Goal: Transaction & Acquisition: Purchase product/service

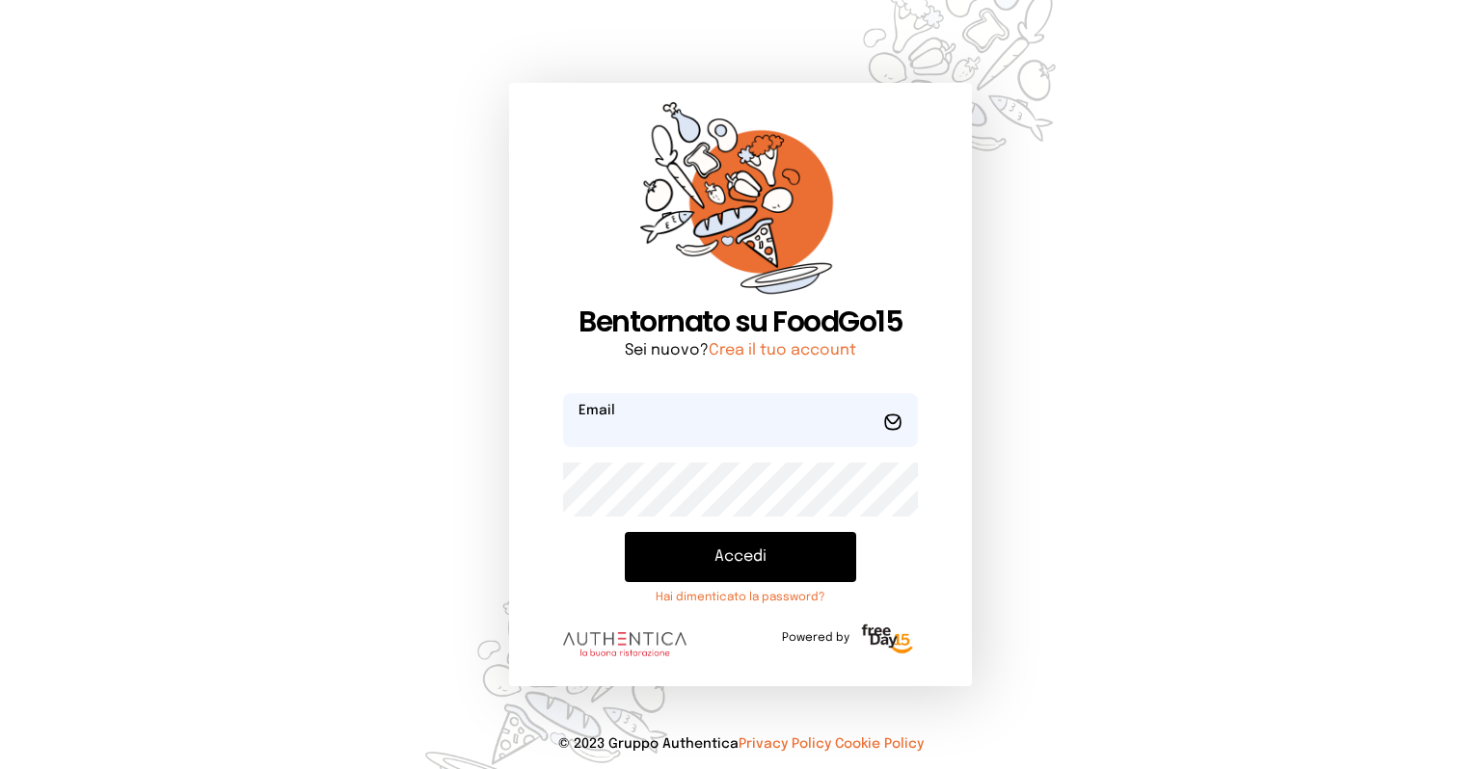
click at [674, 424] on input "email" at bounding box center [740, 420] width 355 height 54
type input "**********"
click at [625, 532] on button "Accedi" at bounding box center [740, 557] width 231 height 50
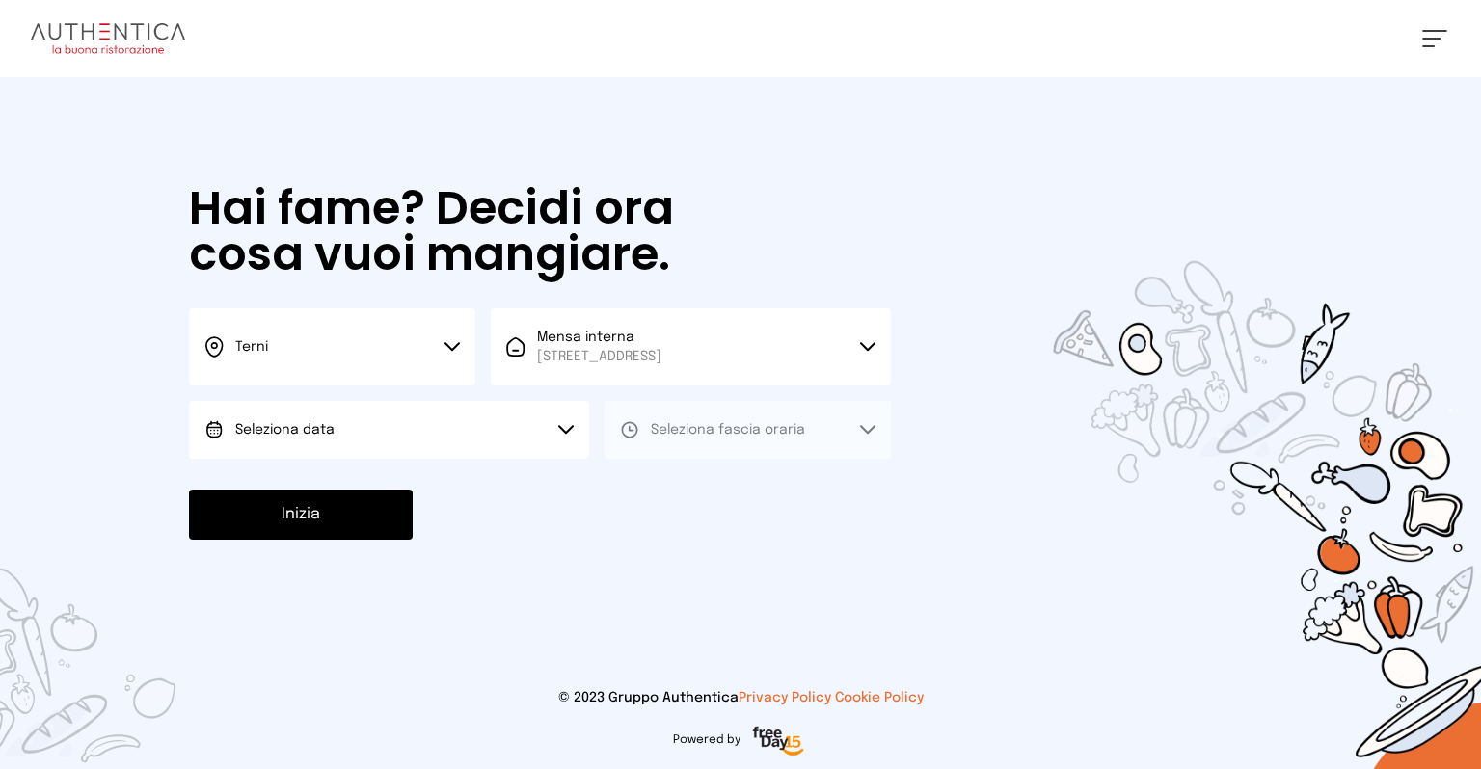
click at [464, 422] on button "Seleziona data" at bounding box center [389, 430] width 400 height 58
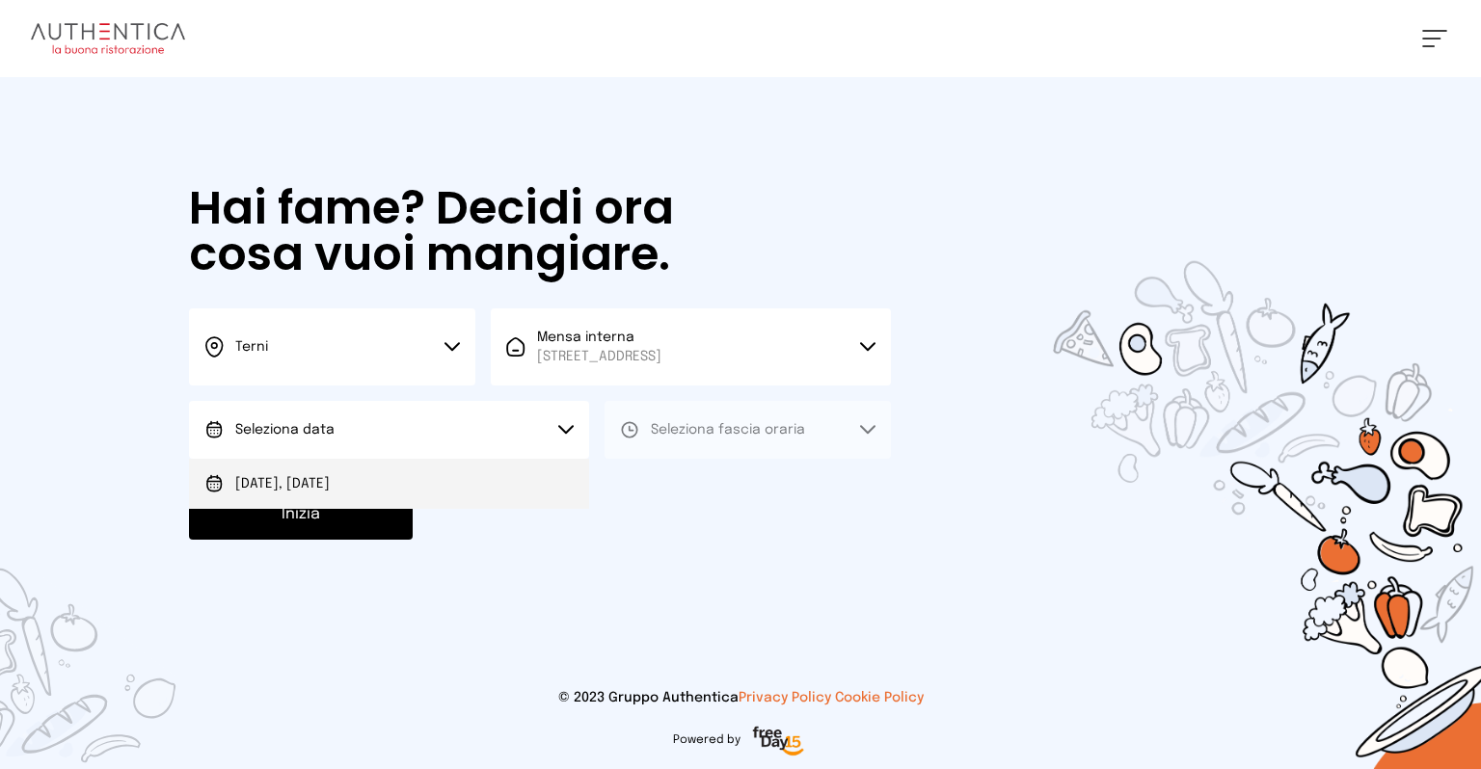
click at [346, 477] on li "[DATE], [DATE]" at bounding box center [389, 484] width 400 height 50
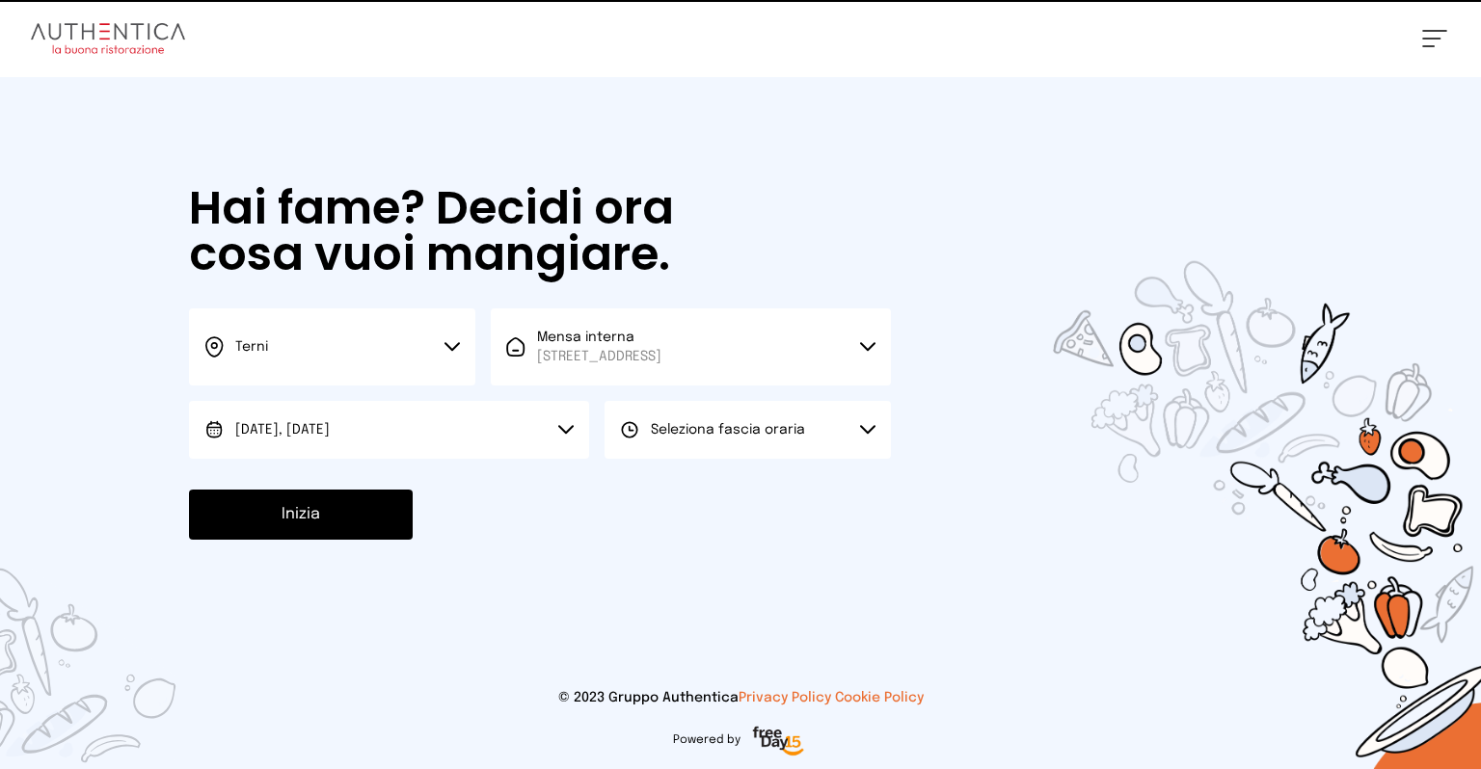
click at [803, 437] on button "Seleziona fascia oraria" at bounding box center [748, 430] width 286 height 58
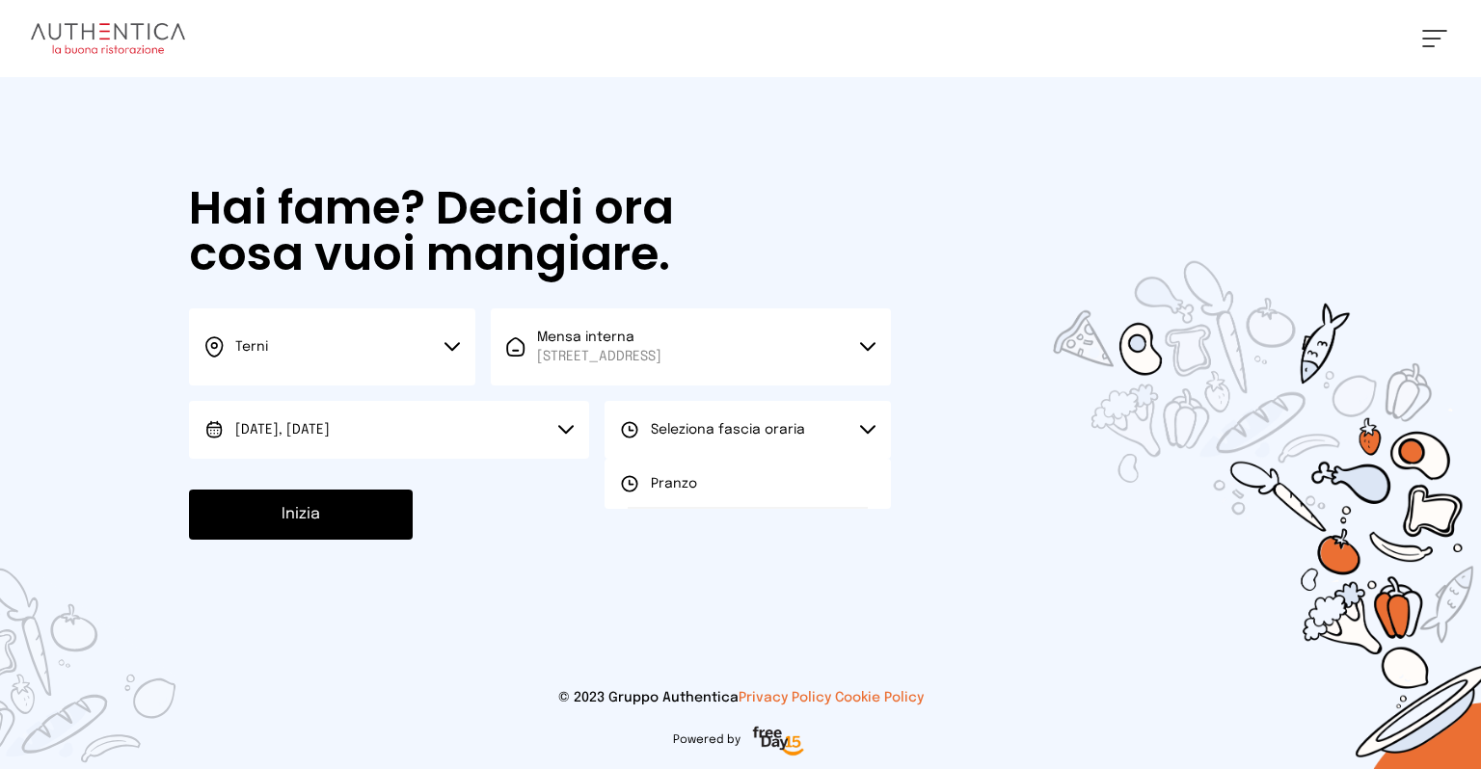
click at [692, 484] on span "Pranzo" at bounding box center [674, 483] width 46 height 19
click at [336, 523] on button "Inizia" at bounding box center [301, 515] width 224 height 50
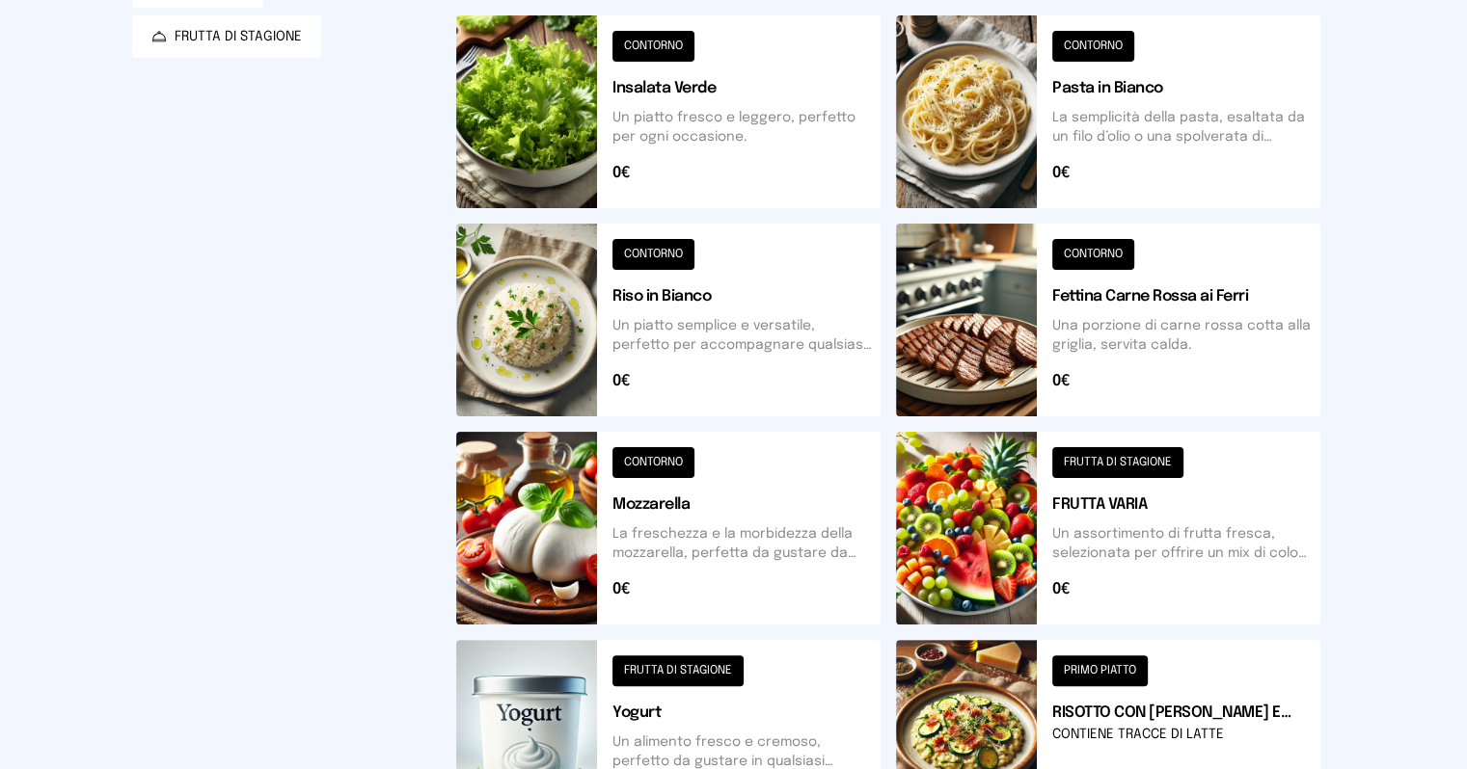
scroll to position [96, 0]
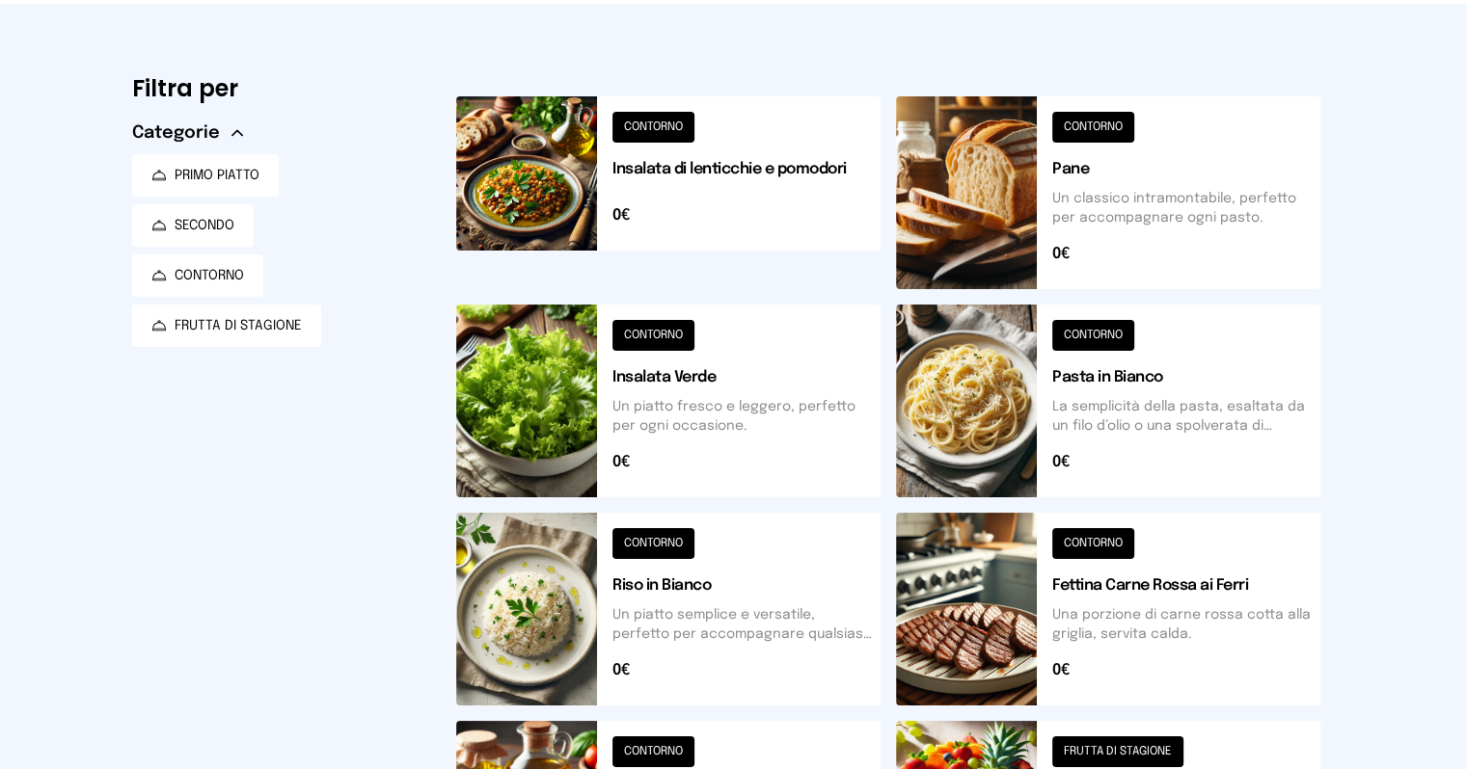
click at [471, 607] on button at bounding box center [668, 609] width 424 height 193
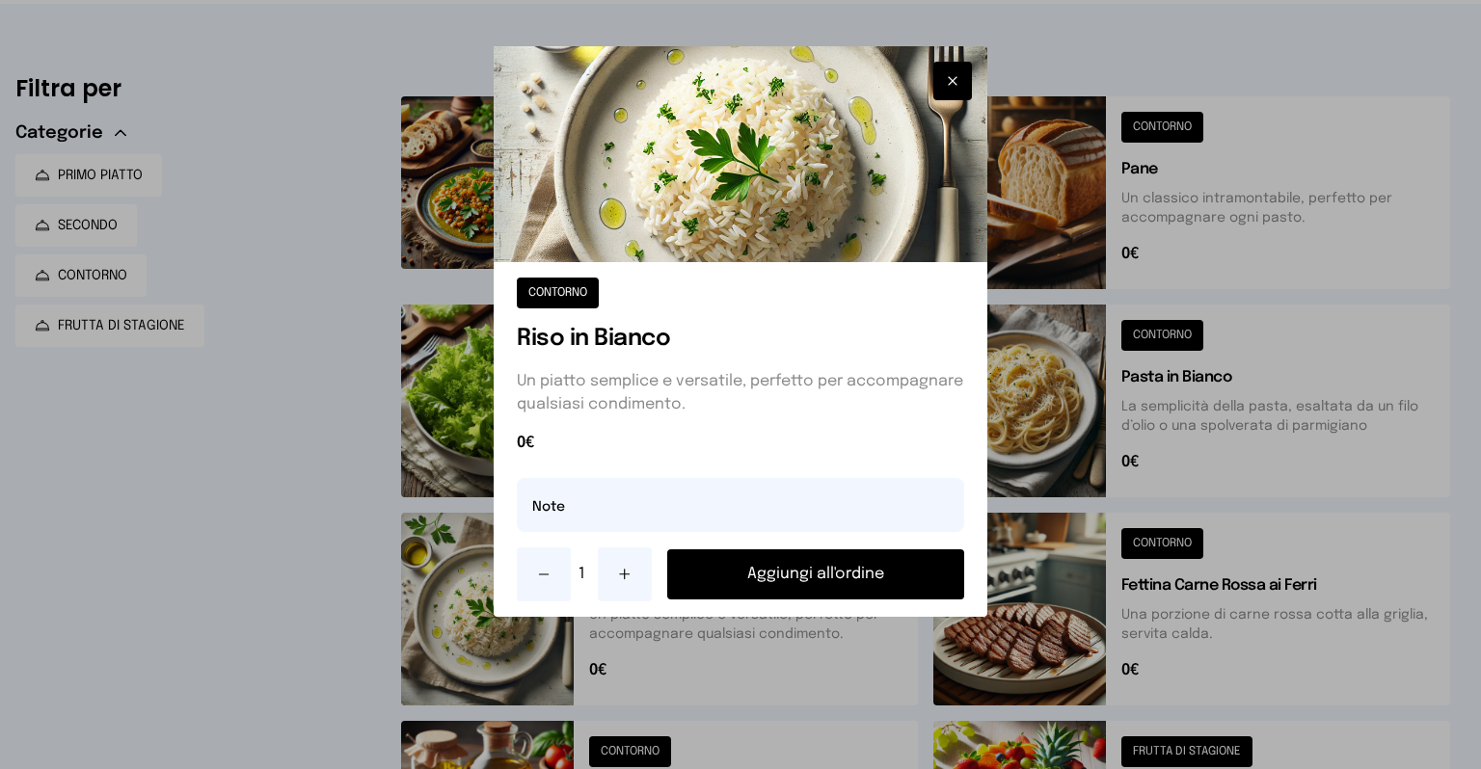
click at [840, 573] on button "Aggiungi all'ordine" at bounding box center [815, 575] width 297 height 50
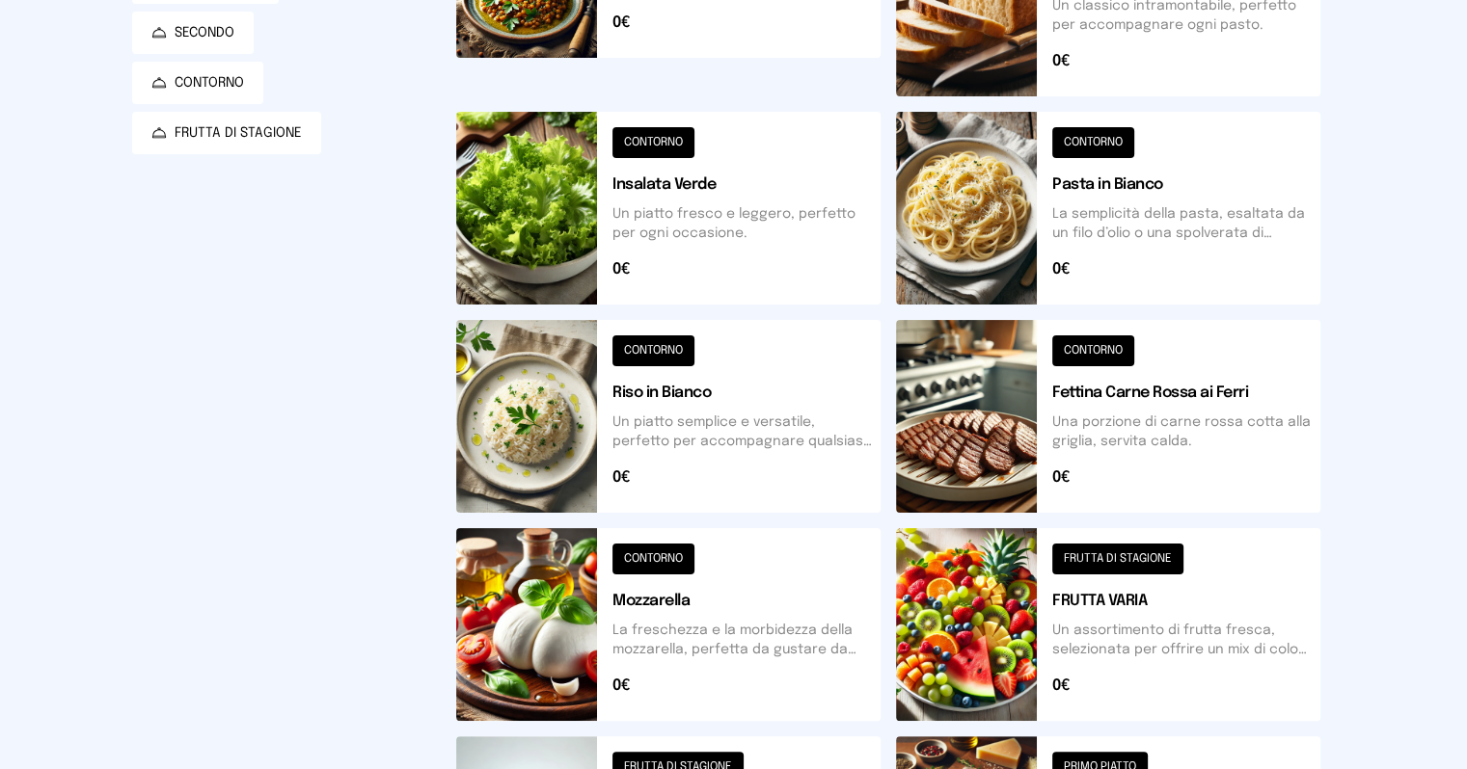
scroll to position [193, 0]
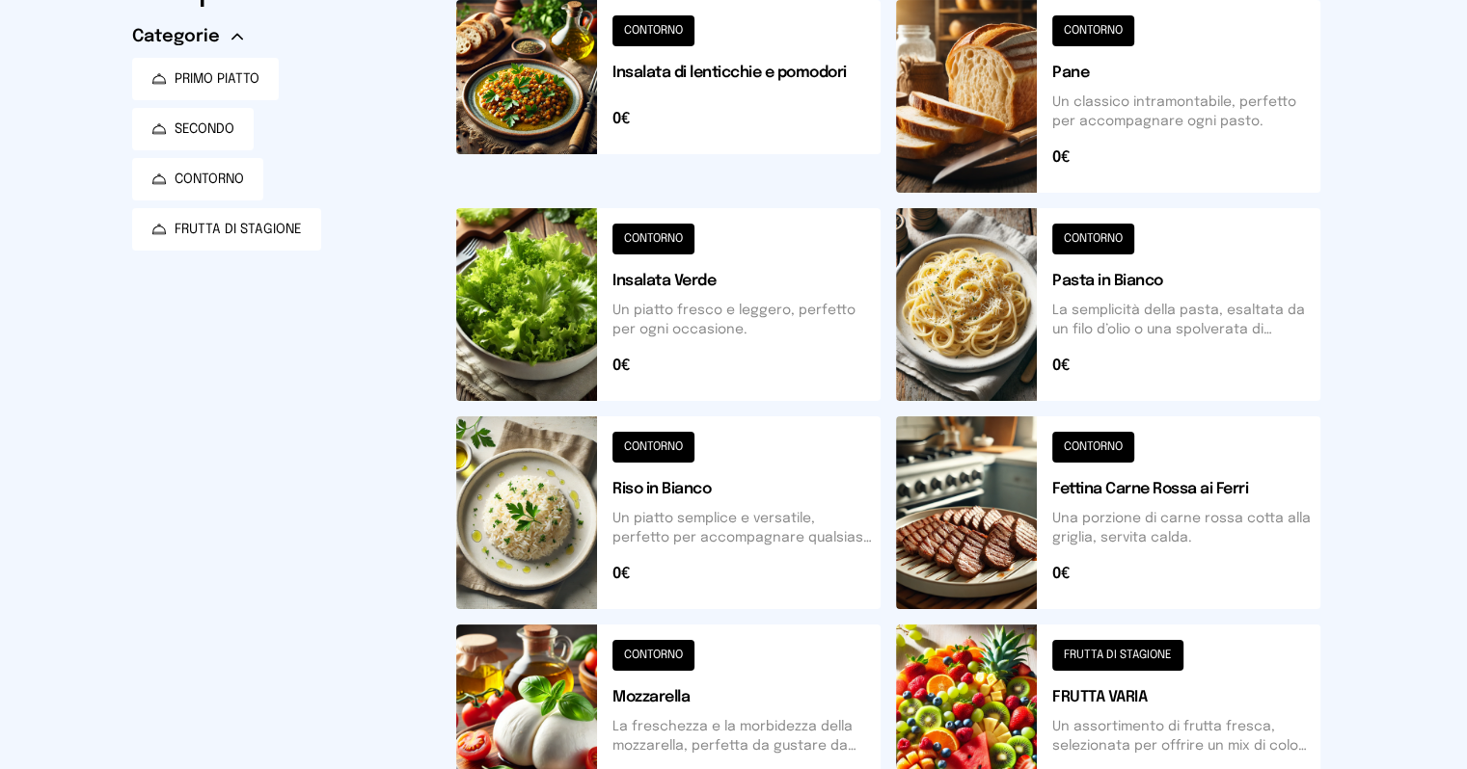
click at [488, 342] on button at bounding box center [668, 304] width 424 height 193
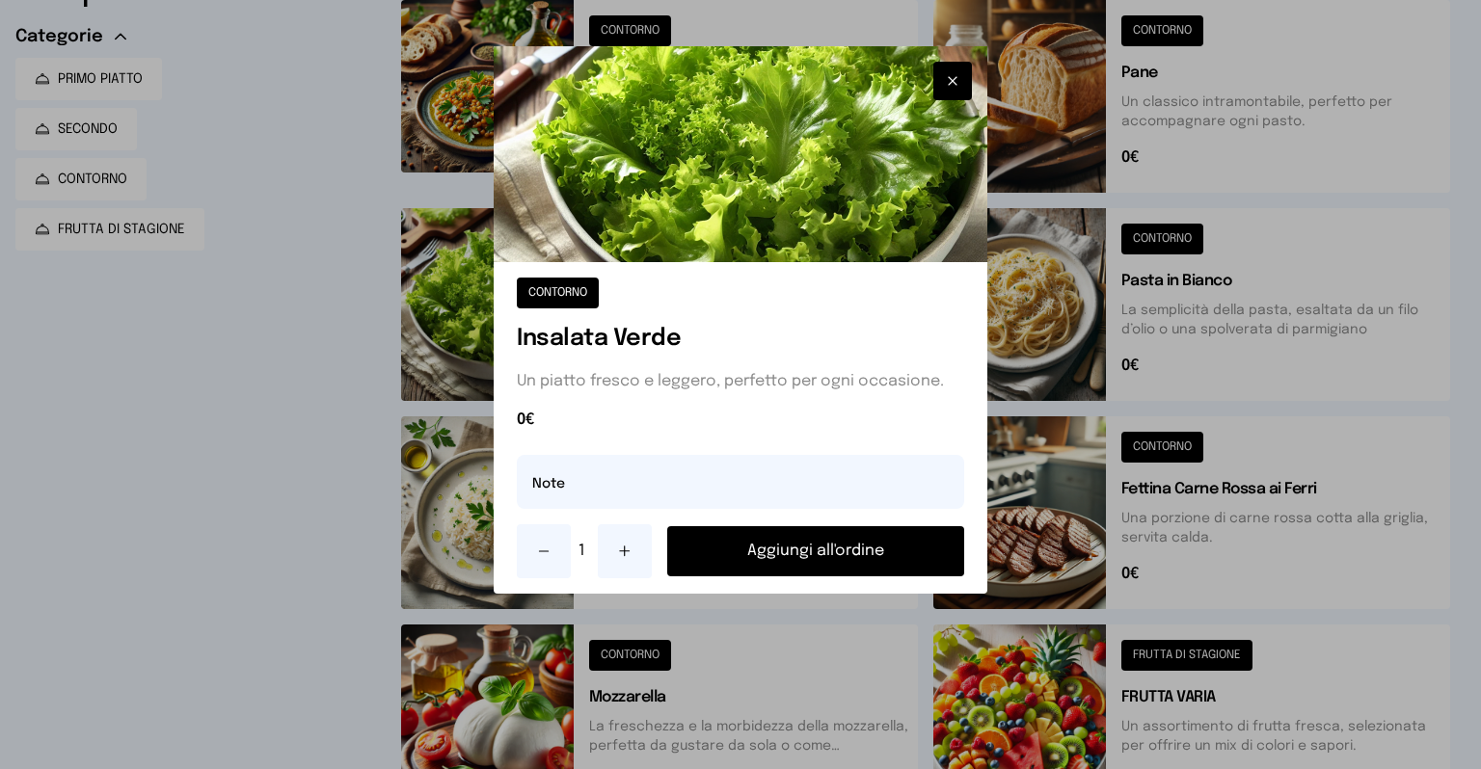
click at [780, 567] on button "Aggiungi all'ordine" at bounding box center [815, 551] width 297 height 50
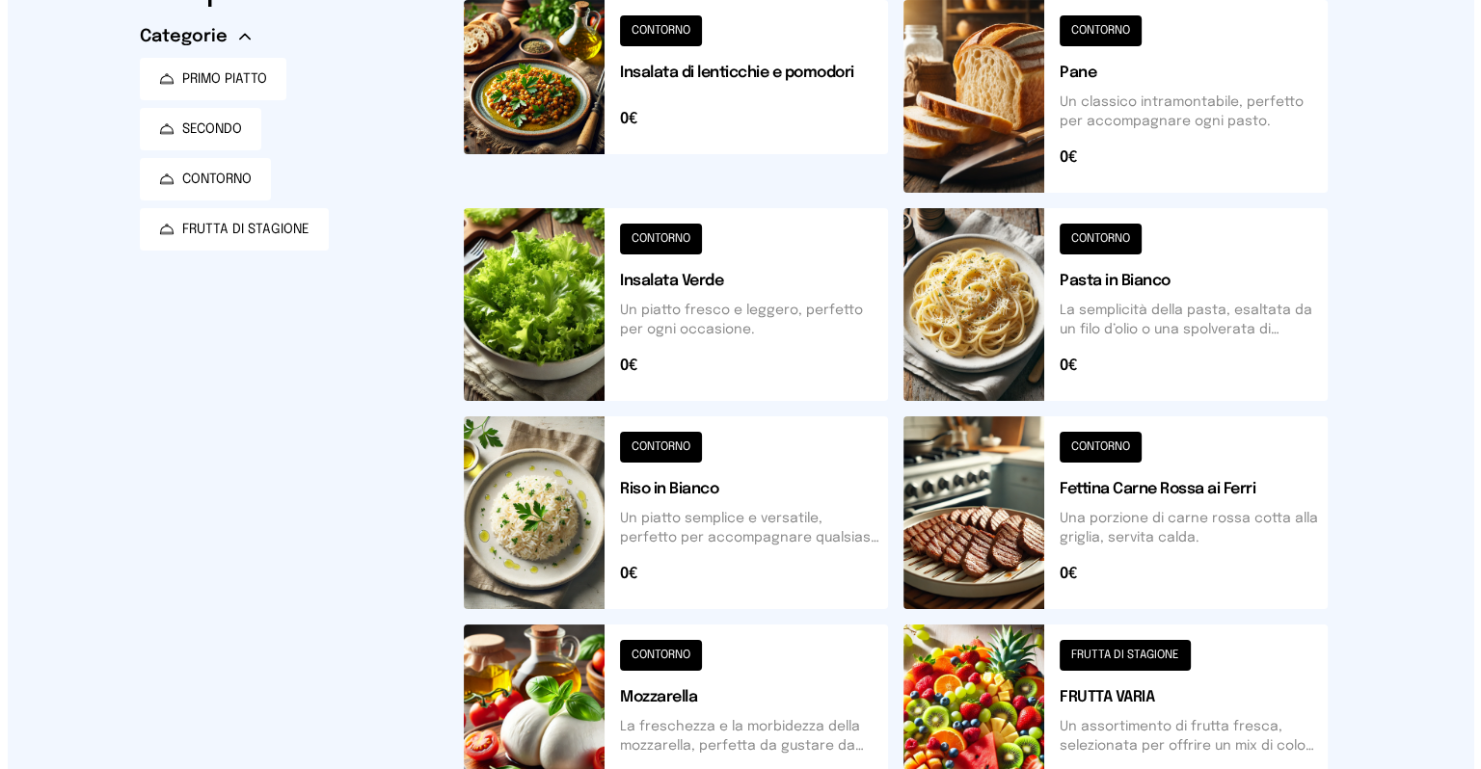
scroll to position [0, 0]
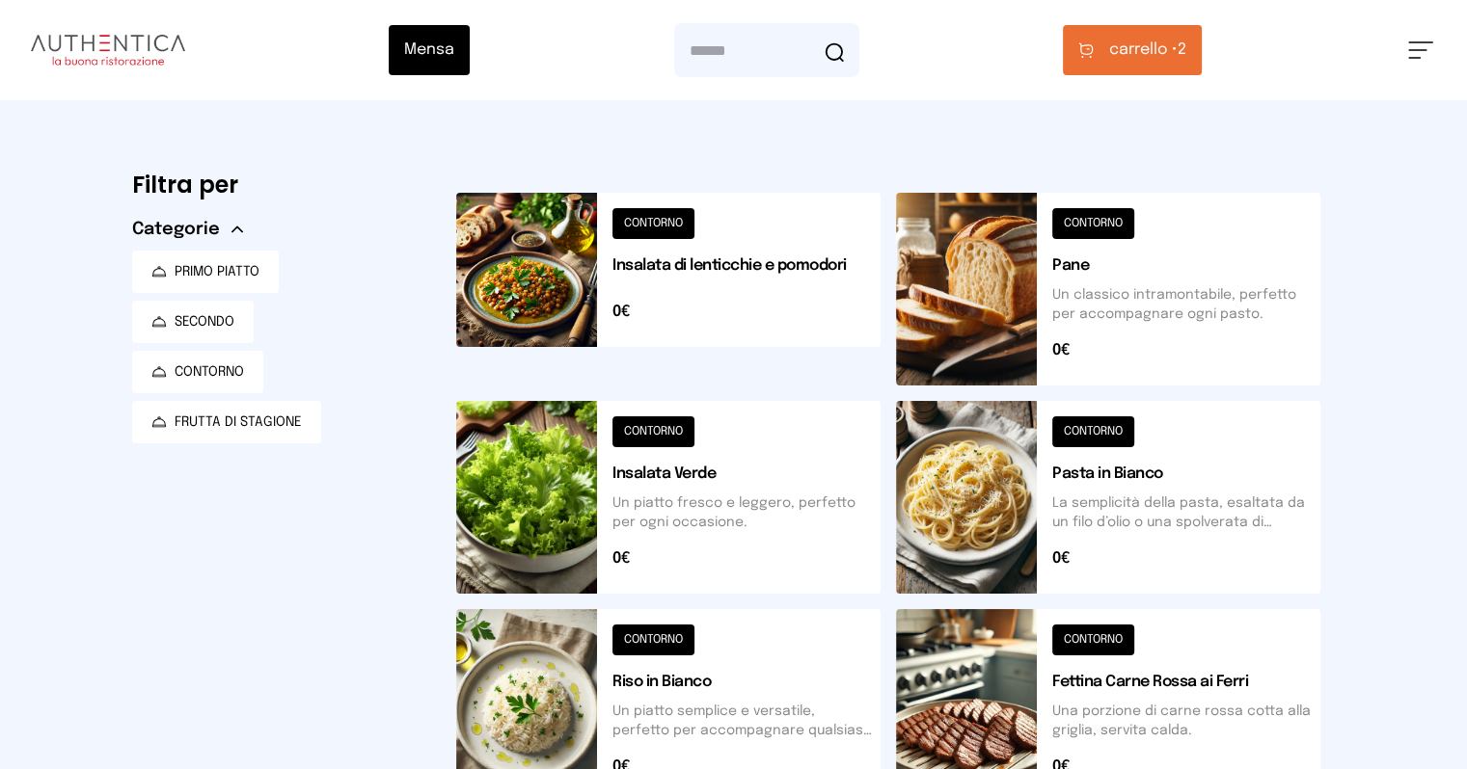
click at [1177, 48] on span "carrello •" at bounding box center [1143, 50] width 68 height 23
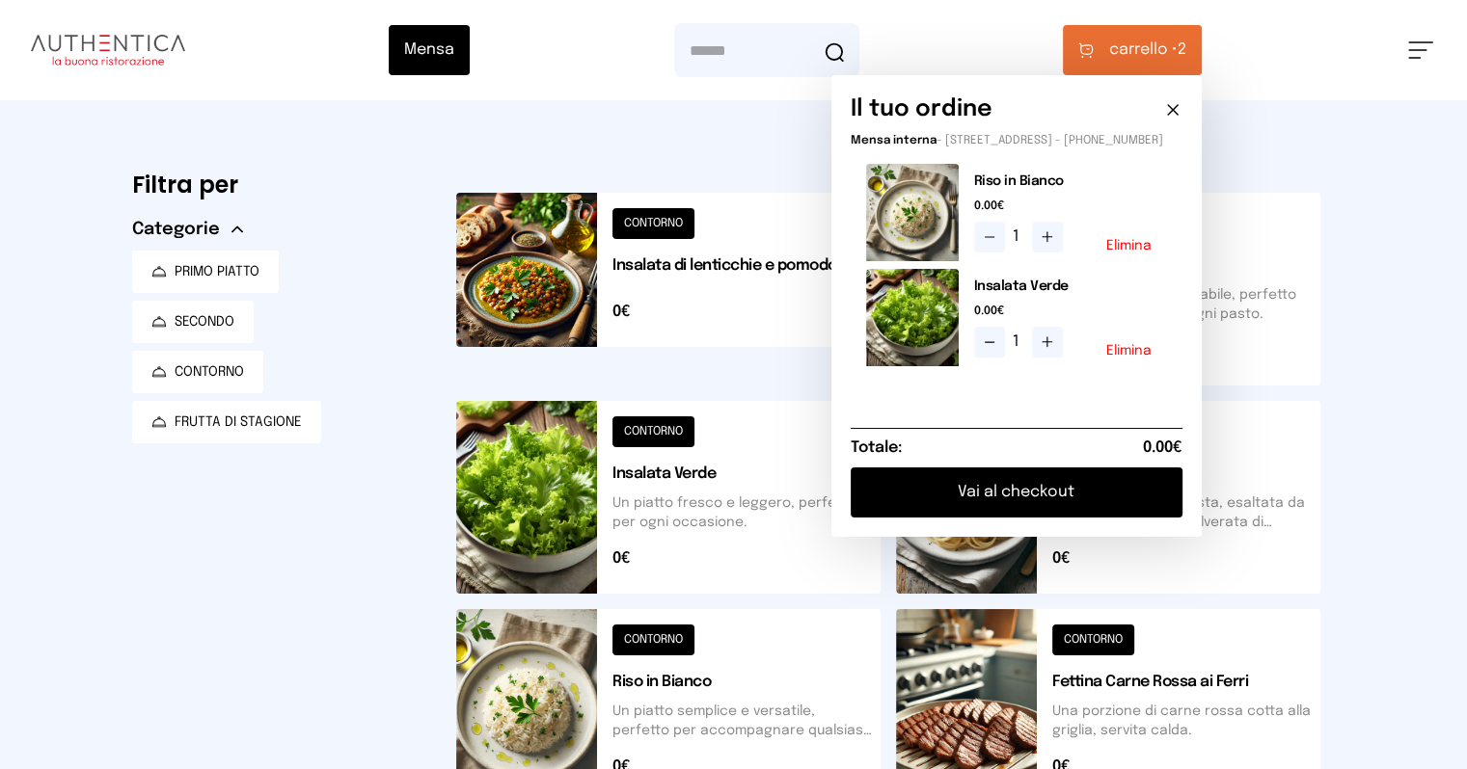
click at [1152, 494] on button "Vai al checkout" at bounding box center [1016, 493] width 332 height 50
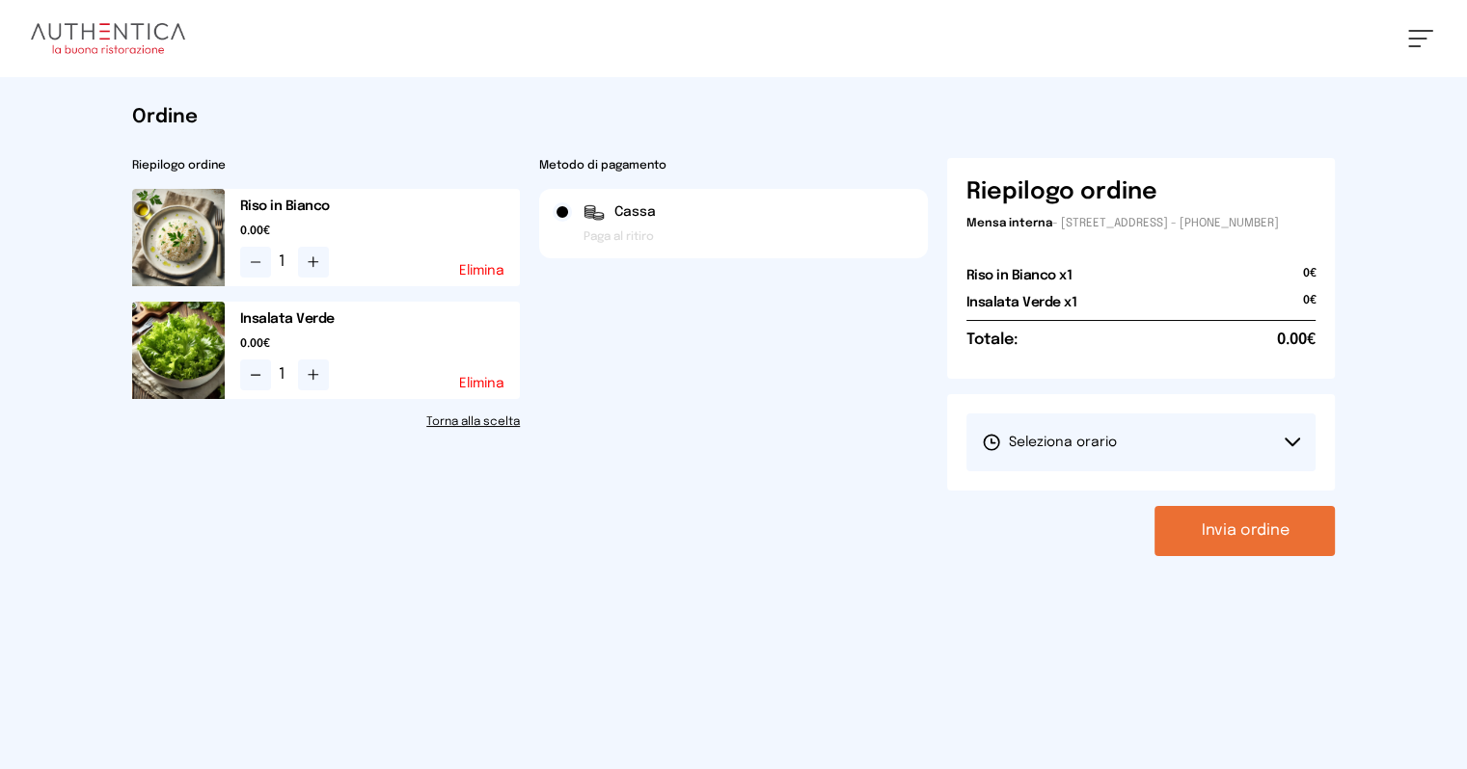
click at [1316, 458] on button "Seleziona orario" at bounding box center [1141, 443] width 350 height 58
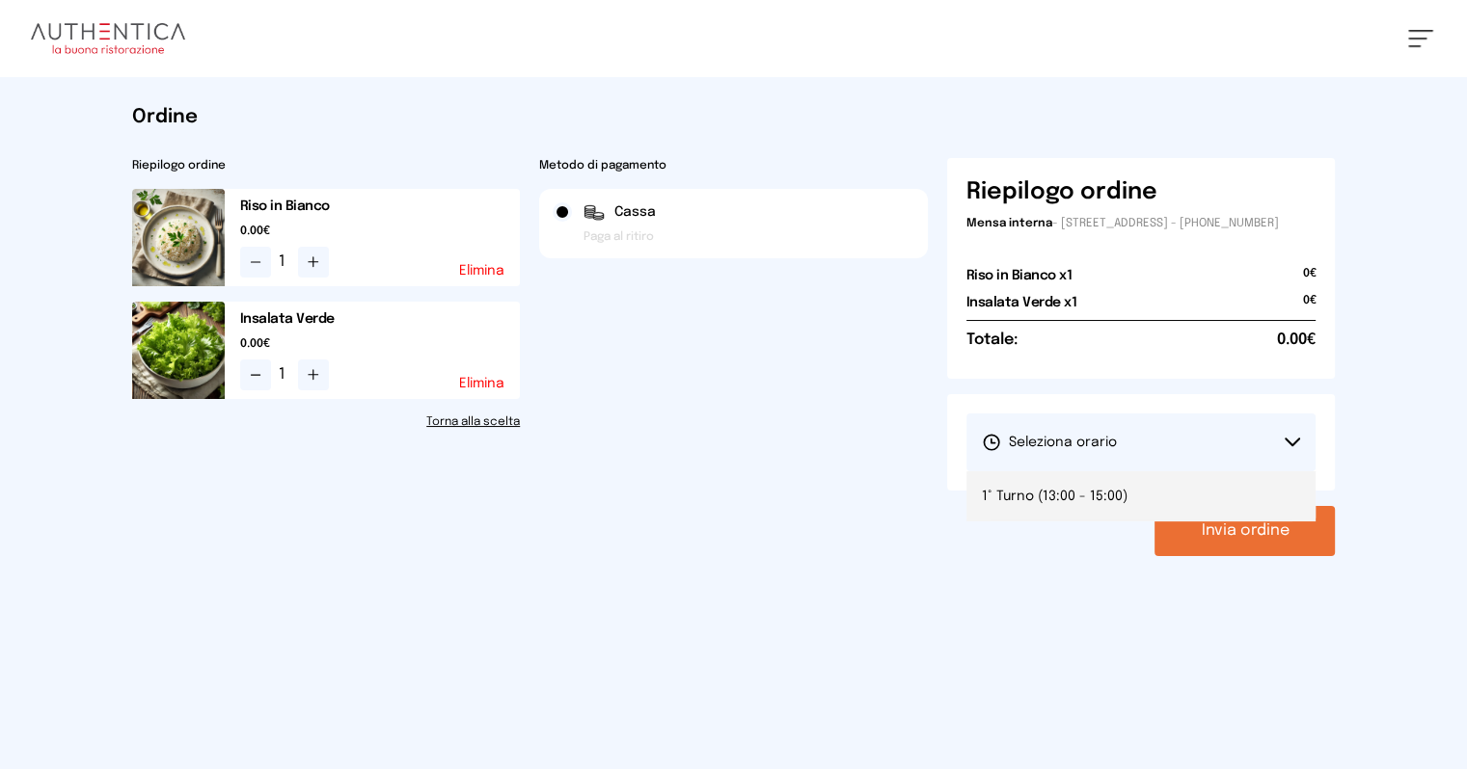
click at [1127, 502] on span "1° Turno (13:00 - 15:00)" at bounding box center [1055, 496] width 146 height 19
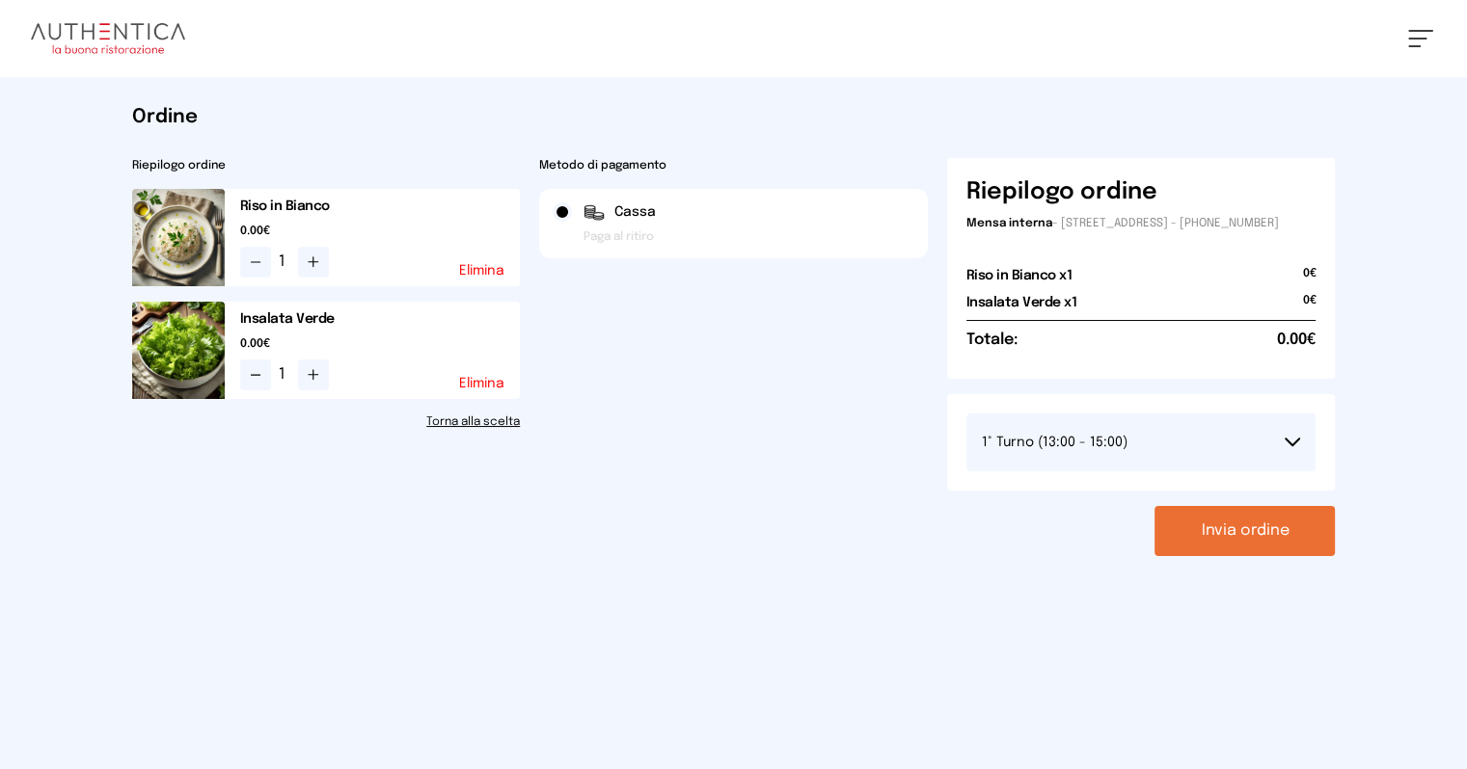
click at [1330, 531] on button "Invia ordine" at bounding box center [1244, 531] width 180 height 50
